Goal: Task Accomplishment & Management: Use online tool/utility

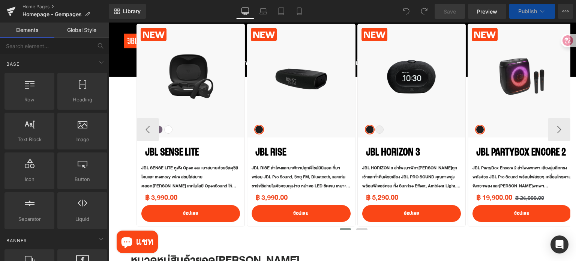
scroll to position [263, 0]
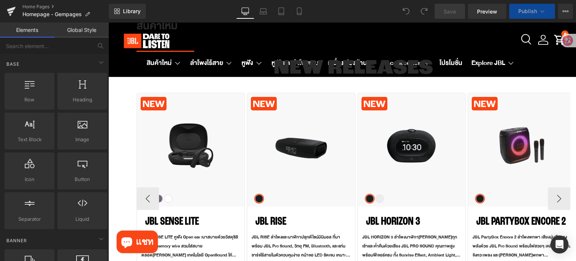
drag, startPoint x: 196, startPoint y: 119, endPoint x: 200, endPoint y: 98, distance: 21.6
click at [196, 119] on img at bounding box center [190, 140] width 75 height 86
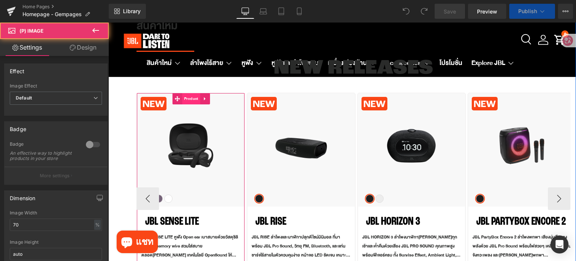
click at [191, 98] on span "Product" at bounding box center [191, 98] width 18 height 11
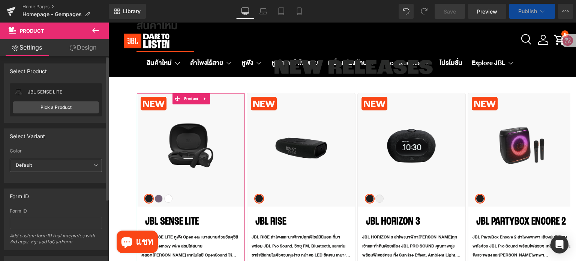
click at [51, 165] on span "Default" at bounding box center [56, 165] width 92 height 13
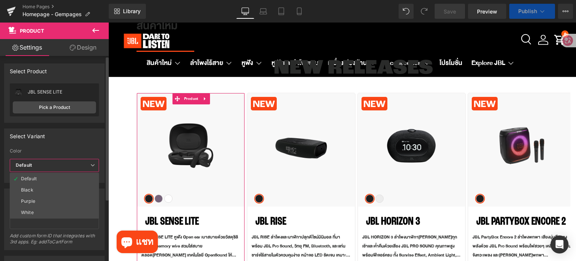
click at [38, 203] on li "Purple" at bounding box center [54, 200] width 89 height 11
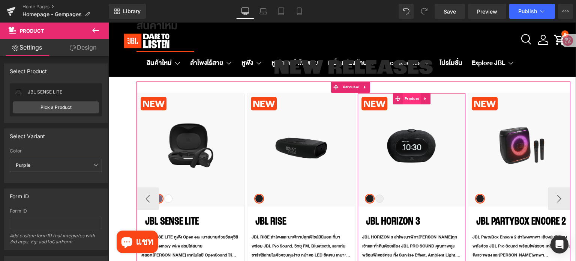
click at [411, 98] on span "Product" at bounding box center [412, 98] width 18 height 11
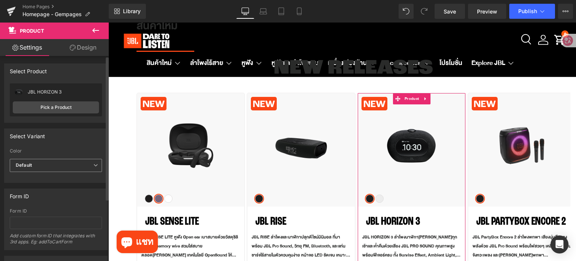
click at [62, 162] on span "Default" at bounding box center [56, 165] width 92 height 13
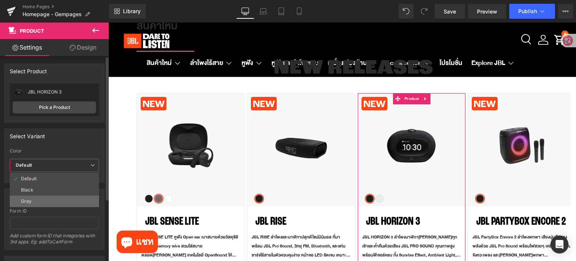
click at [44, 200] on li "Gray" at bounding box center [54, 200] width 89 height 11
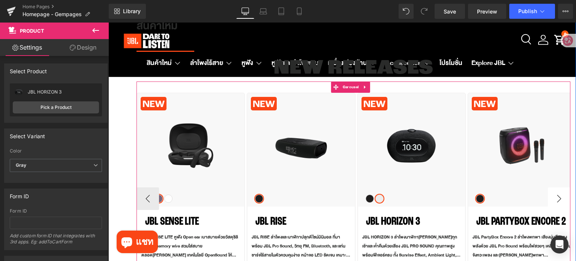
click at [549, 201] on button "›" at bounding box center [559, 198] width 23 height 23
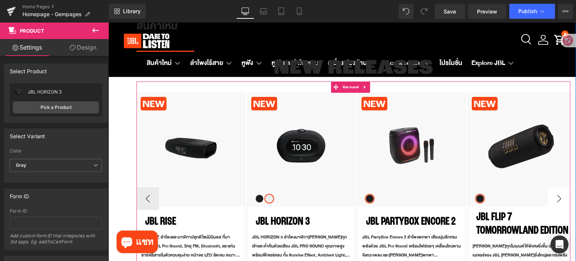
click at [549, 201] on button "›" at bounding box center [559, 198] width 23 height 23
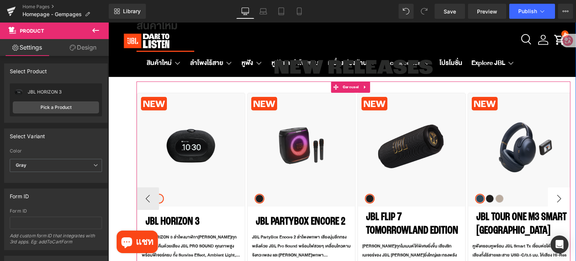
click at [549, 201] on button "›" at bounding box center [559, 198] width 23 height 23
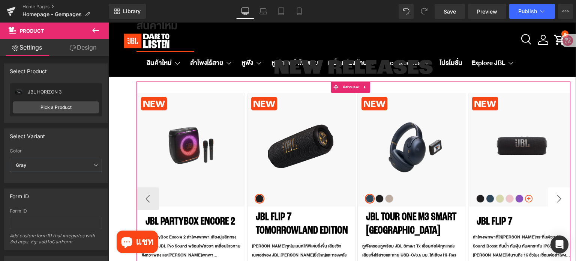
click at [549, 201] on button "›" at bounding box center [559, 198] width 23 height 23
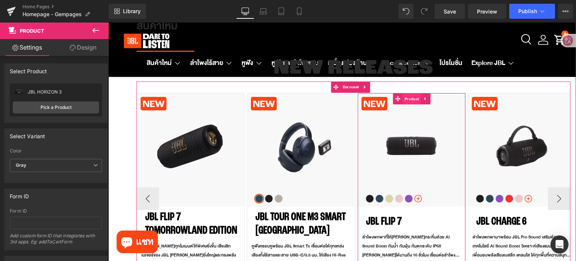
click at [407, 101] on span "Product" at bounding box center [412, 98] width 18 height 11
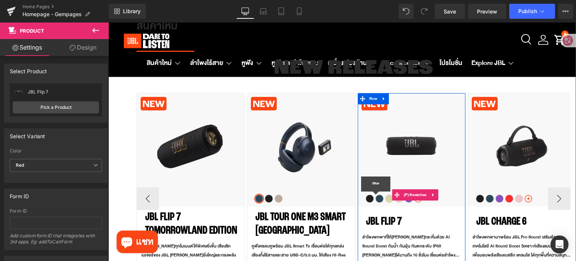
click at [377, 199] on span "Blue" at bounding box center [379, 198] width 8 height 8
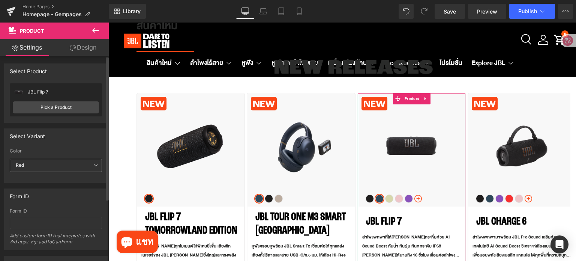
click at [71, 163] on span "Red" at bounding box center [56, 165] width 92 height 13
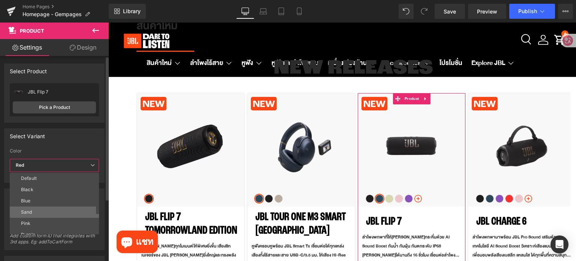
scroll to position [0, 0]
drag, startPoint x: 59, startPoint y: 201, endPoint x: 464, endPoint y: 185, distance: 405.7
click at [59, 201] on li "Blue" at bounding box center [56, 200] width 93 height 11
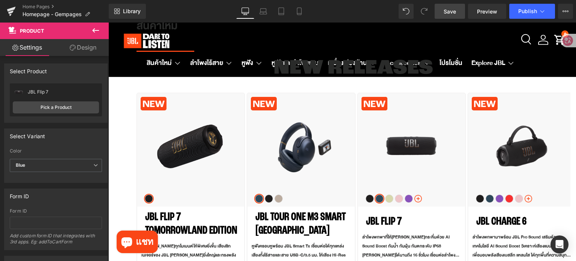
click at [450, 13] on span "Save" at bounding box center [450, 12] width 12 height 8
click at [516, 11] on button "Publish" at bounding box center [532, 11] width 46 height 15
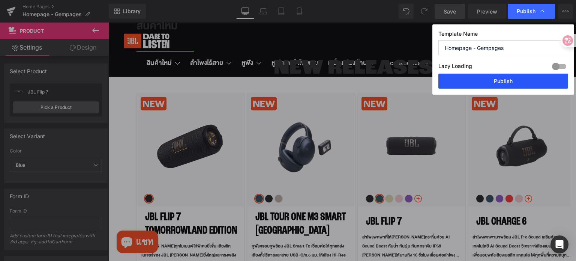
click at [492, 80] on button "Publish" at bounding box center [503, 81] width 130 height 15
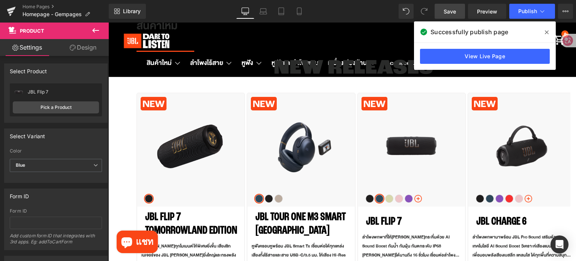
click at [546, 33] on icon at bounding box center [547, 32] width 4 height 4
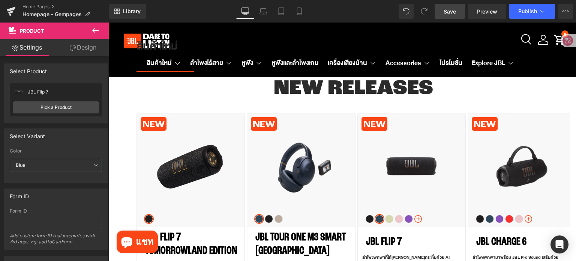
scroll to position [263, 0]
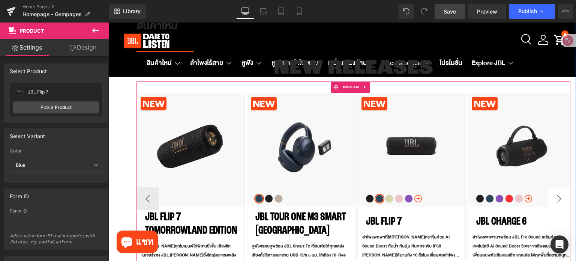
click at [557, 196] on button "›" at bounding box center [559, 198] width 23 height 23
click at [146, 200] on button "‹" at bounding box center [148, 198] width 23 height 23
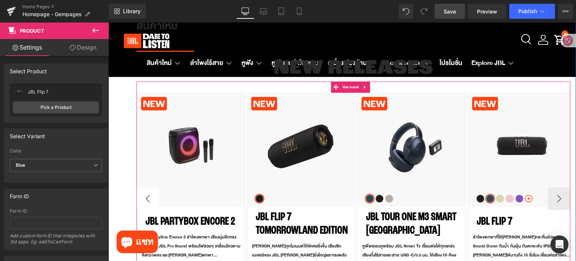
click at [146, 200] on button "‹" at bounding box center [148, 198] width 23 height 23
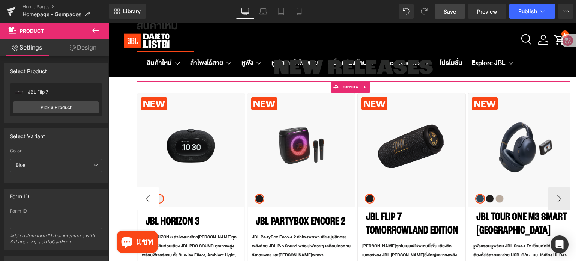
click at [146, 200] on button "‹" at bounding box center [148, 198] width 23 height 23
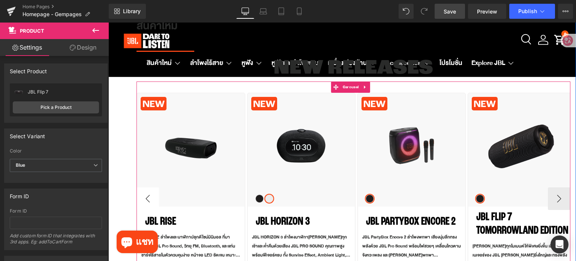
click at [146, 200] on button "‹" at bounding box center [148, 198] width 23 height 23
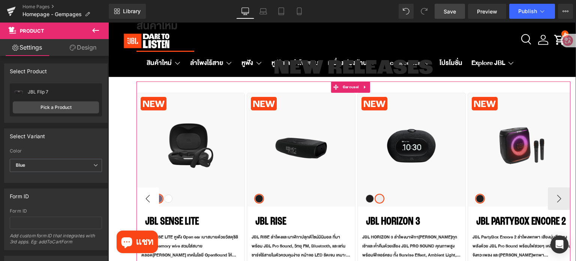
click at [146, 200] on button "‹" at bounding box center [148, 198] width 23 height 23
click at [147, 200] on button "‹" at bounding box center [148, 198] width 23 height 23
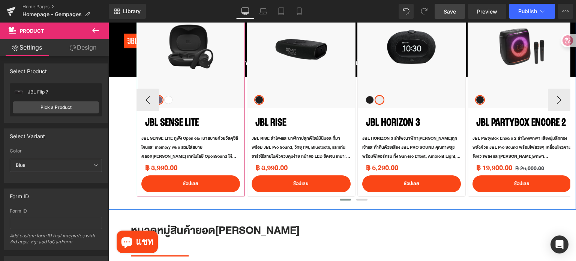
scroll to position [300, 0]
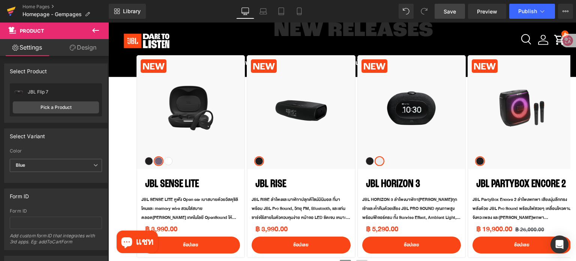
click at [11, 9] on icon at bounding box center [11, 9] width 9 height 5
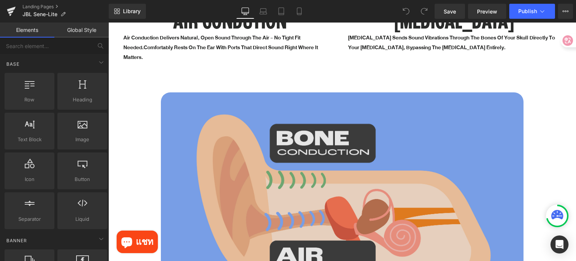
scroll to position [863, 0]
